Goal: Information Seeking & Learning: Learn about a topic

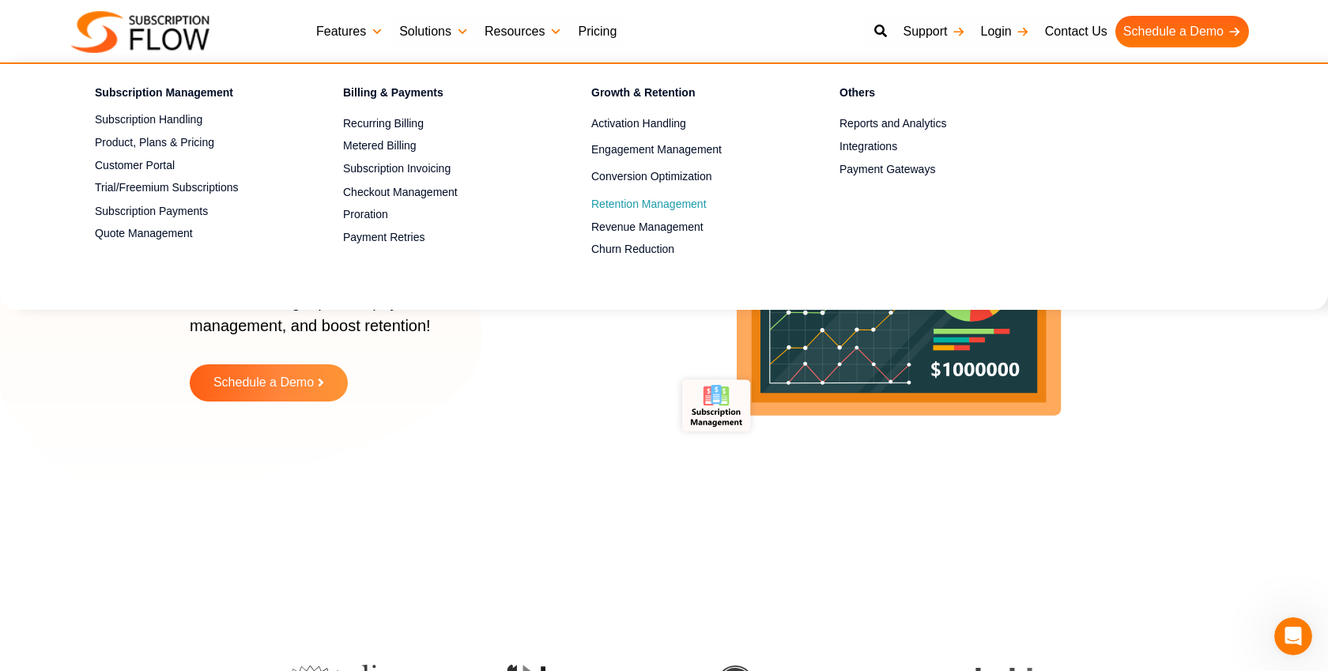
click at [665, 197] on span "Retention Management" at bounding box center [648, 204] width 115 height 17
